Goal: Task Accomplishment & Management: Use online tool/utility

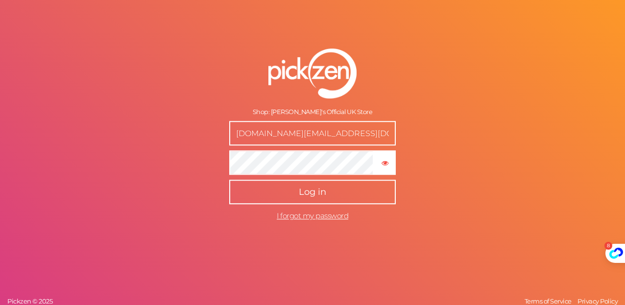
click at [296, 189] on button "Log in" at bounding box center [312, 192] width 167 height 24
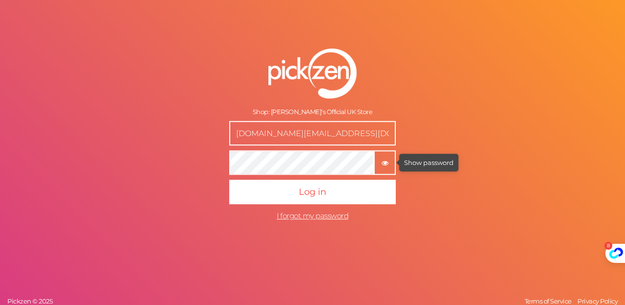
click at [384, 163] on icon "button" at bounding box center [385, 163] width 7 height 7
click at [333, 141] on input "[DOMAIN_NAME][EMAIL_ADDRESS][DOMAIN_NAME]" at bounding box center [312, 133] width 167 height 24
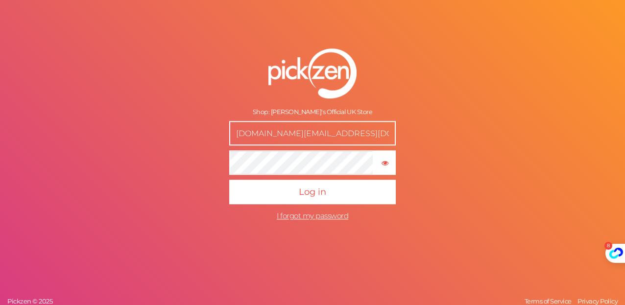
type input "[EMAIL_ADDRESS][DOMAIN_NAME]"
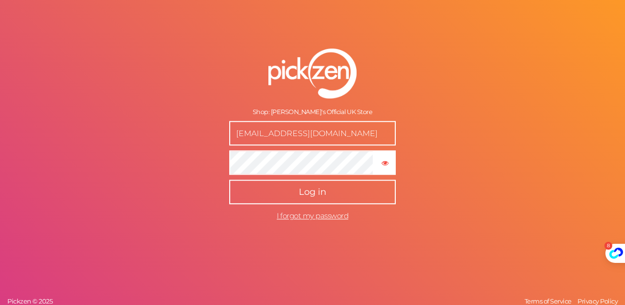
click at [313, 194] on span "Log in" at bounding box center [312, 192] width 27 height 11
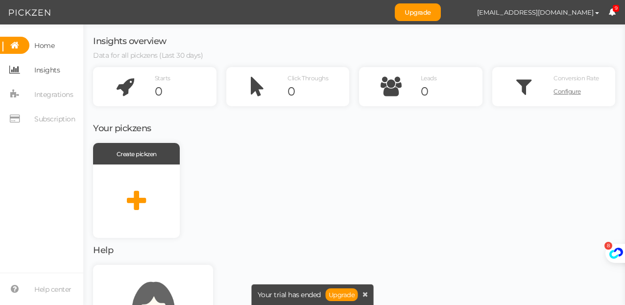
click at [57, 71] on span "Insights" at bounding box center [46, 70] width 25 height 16
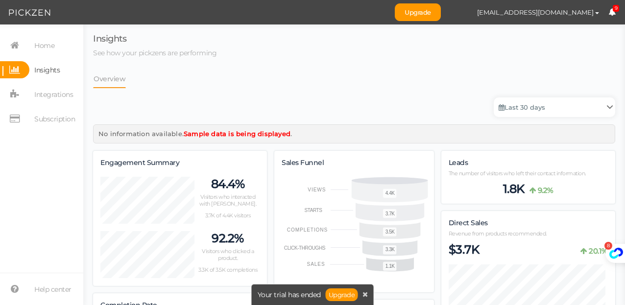
scroll to position [1258, 514]
click at [53, 90] on span "Integrations" at bounding box center [53, 95] width 39 height 16
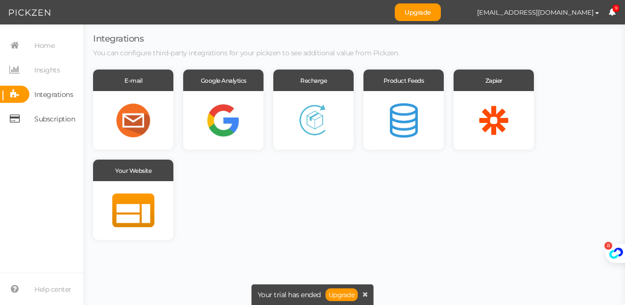
click at [56, 121] on span "Subscription" at bounding box center [54, 119] width 41 height 16
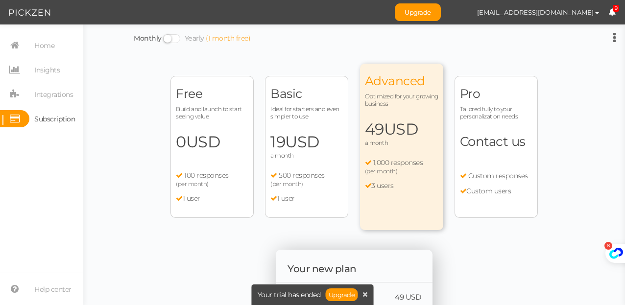
click at [215, 153] on div "Free Build and launch to start seeing value 0 USD a month 100 responses (per mo…" at bounding box center [211, 147] width 83 height 142
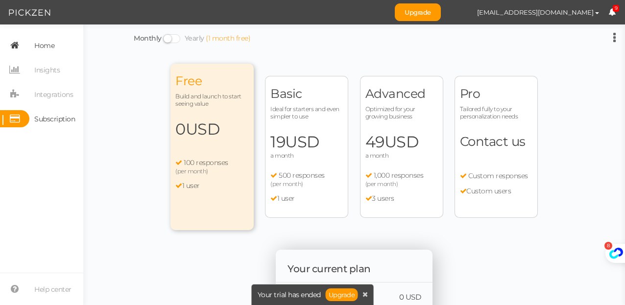
click at [35, 40] on span "Home" at bounding box center [44, 46] width 20 height 16
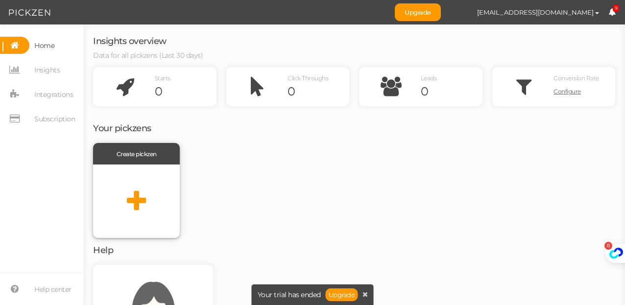
click at [149, 195] on div at bounding box center [136, 201] width 87 height 73
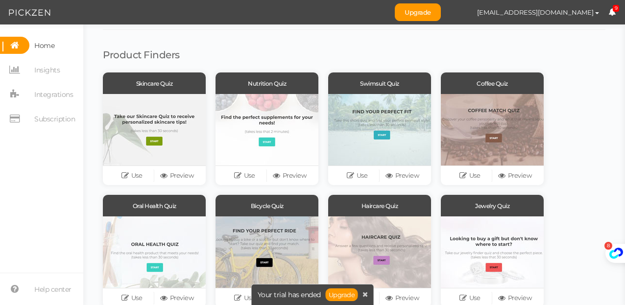
scroll to position [45, 0]
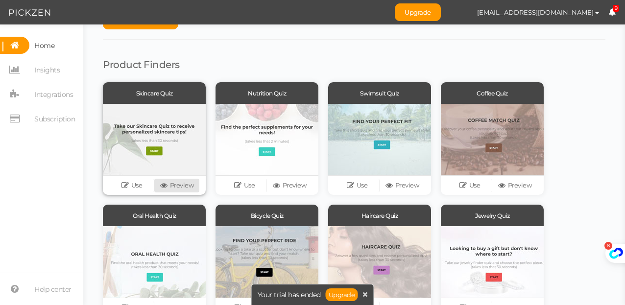
click at [179, 185] on link "Preview" at bounding box center [176, 186] width 45 height 14
